Goal: Information Seeking & Learning: Learn about a topic

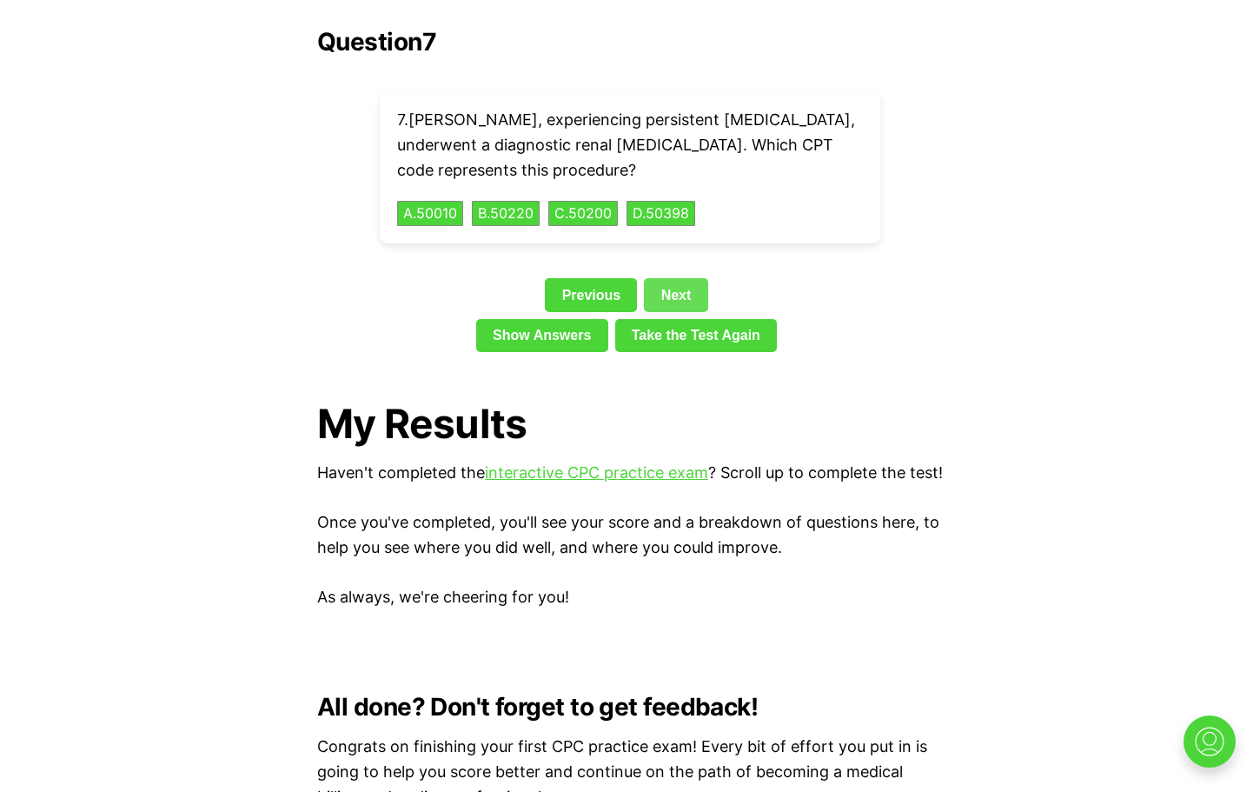
click at [665, 278] on link "Next" at bounding box center [675, 294] width 63 height 33
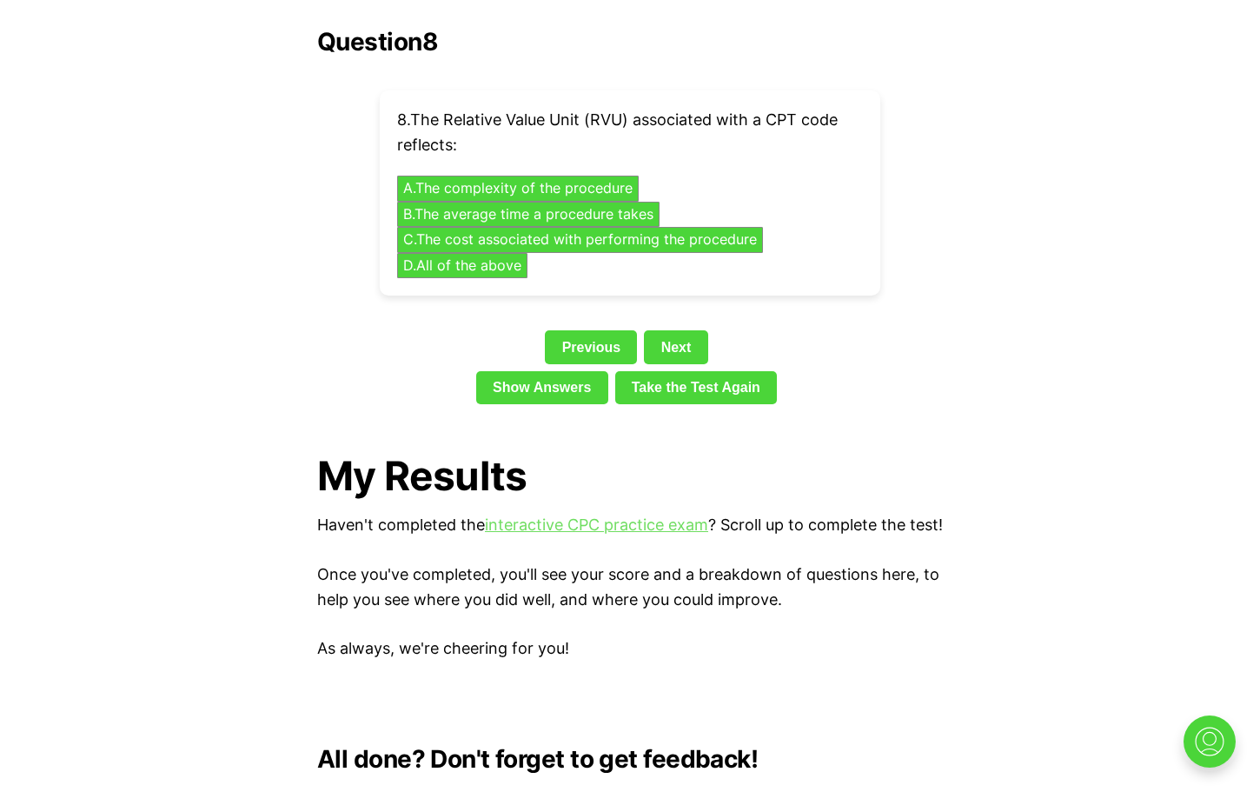
click at [599, 515] on link "interactive CPC practice exam" at bounding box center [596, 524] width 223 height 18
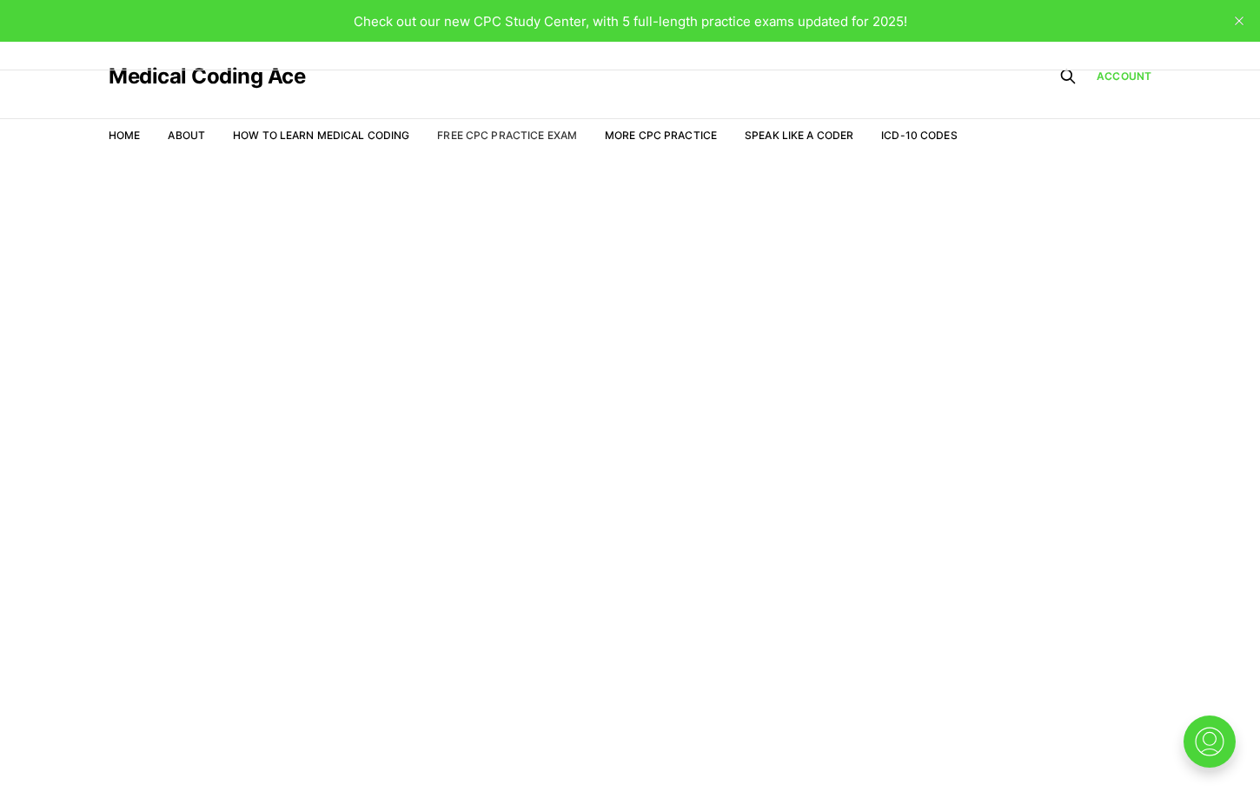
click at [508, 133] on link "Free CPC Practice Exam" at bounding box center [507, 135] width 140 height 13
click at [1226, 734] on img at bounding box center [1210, 742] width 56 height 56
click at [478, 133] on link "Free CPC Practice Exam" at bounding box center [507, 135] width 140 height 13
click at [927, 128] on li "ICD-10 Codes" at bounding box center [919, 136] width 76 height 16
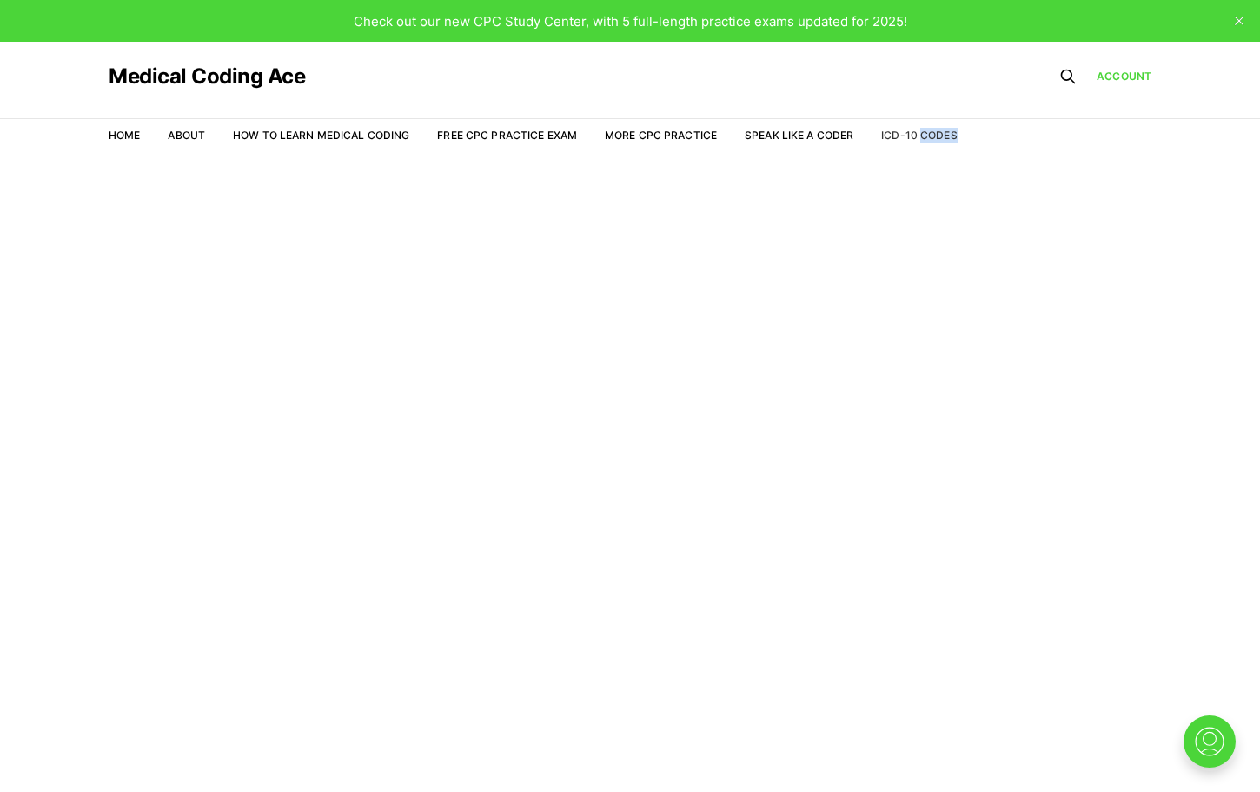
click at [922, 131] on link "ICD-10 Codes" at bounding box center [919, 135] width 76 height 13
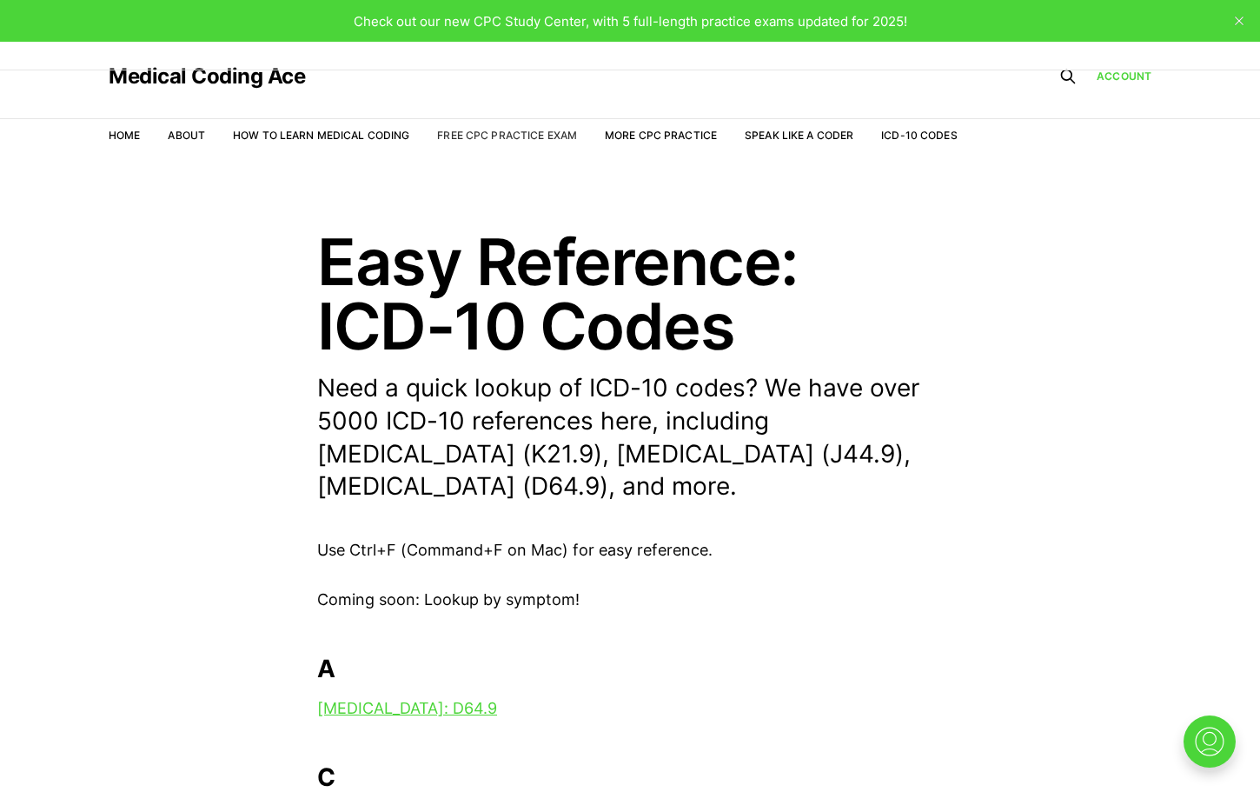
click at [535, 136] on link "Free CPC Practice Exam" at bounding box center [507, 135] width 140 height 13
